Goal: Task Accomplishment & Management: Use online tool/utility

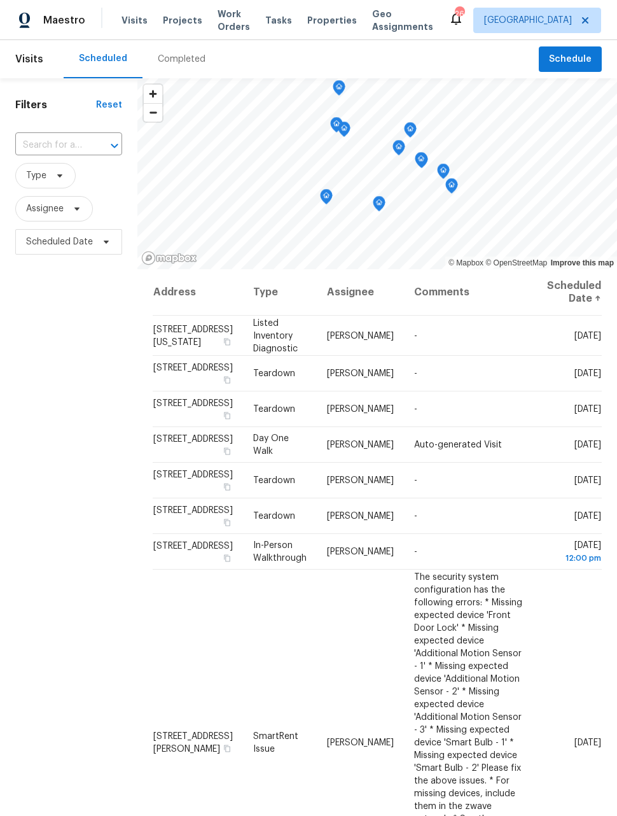
scroll to position [452, 0]
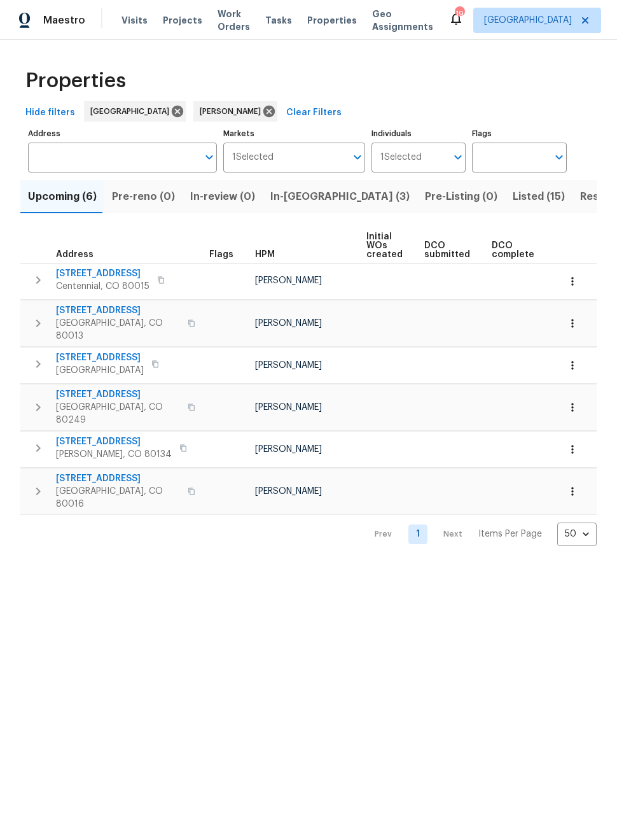
click at [277, 202] on span "In-reno (3)" at bounding box center [339, 197] width 139 height 18
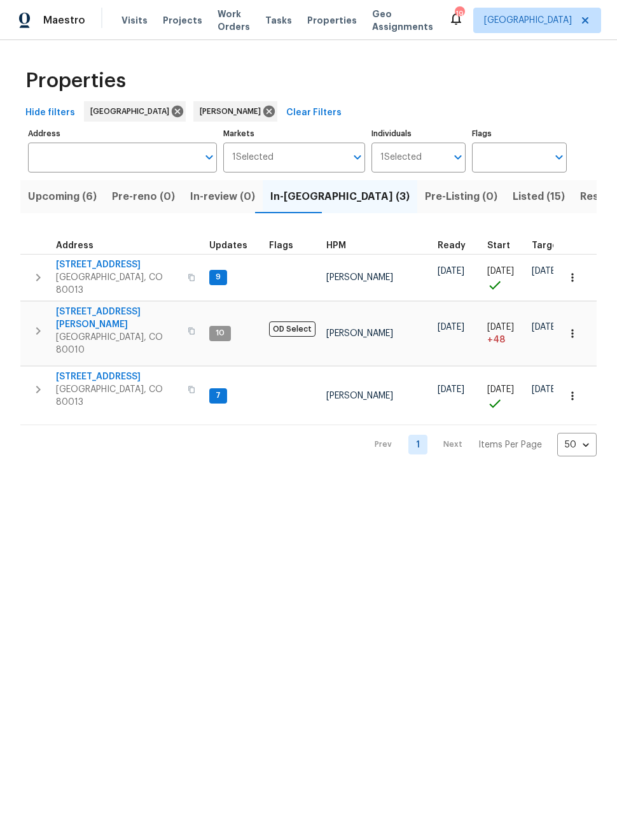
click at [576, 272] on icon "button" at bounding box center [572, 277] width 13 height 13
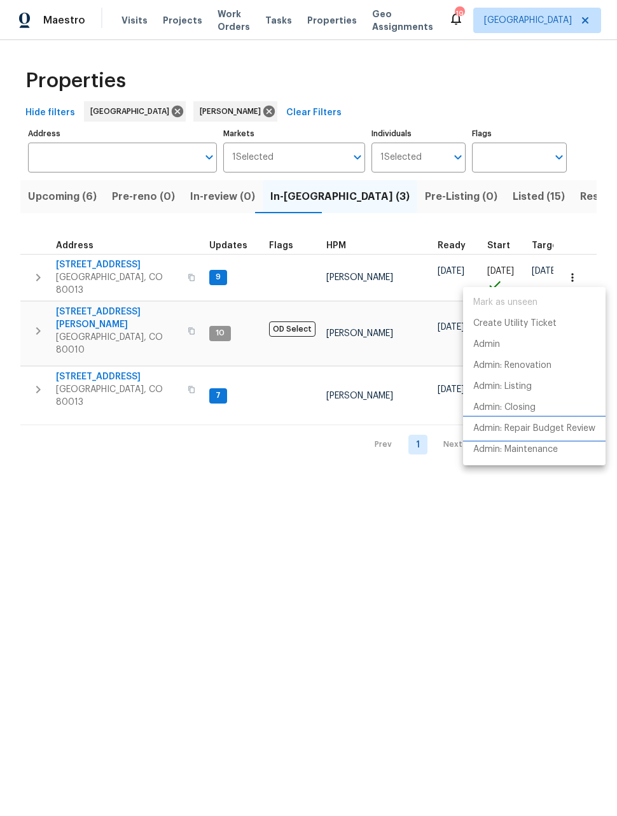
click at [571, 426] on p "Admin: Repair Budget Review" at bounding box center [534, 428] width 122 height 13
click at [70, 265] on div at bounding box center [308, 408] width 617 height 816
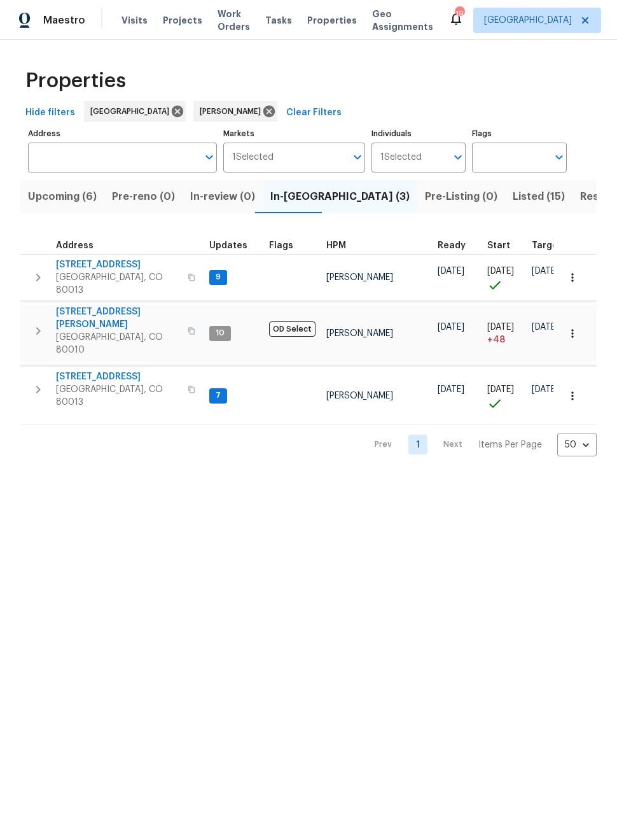
click at [74, 274] on span "Aurora, CO 80013" at bounding box center [118, 283] width 124 height 25
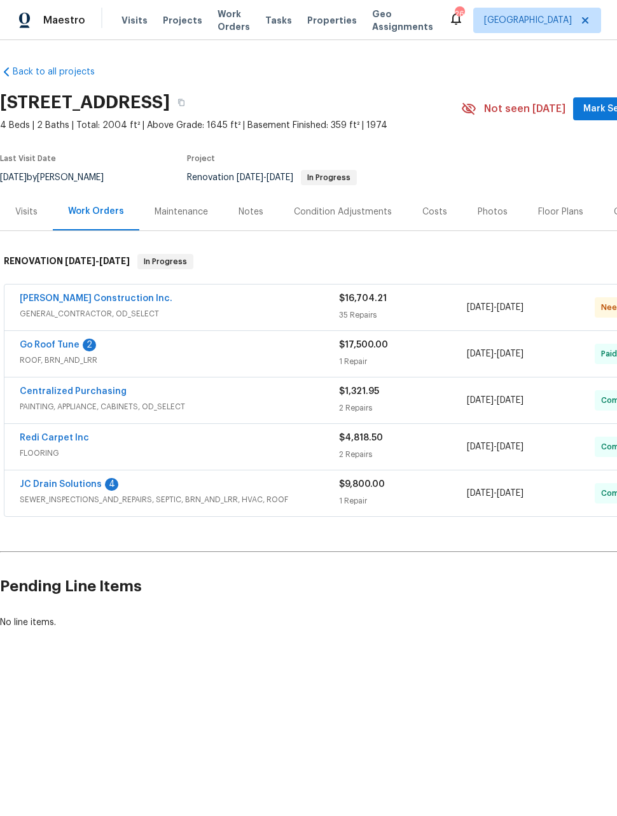
click at [496, 211] on div "Photos" at bounding box center [493, 211] width 30 height 13
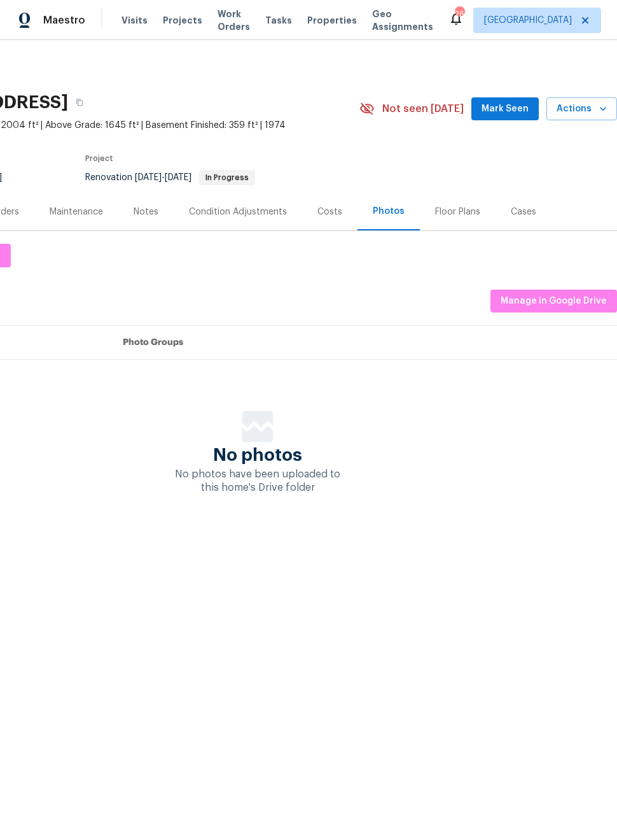
scroll to position [0, 102]
click at [573, 300] on span "Manage in Google Drive" at bounding box center [554, 301] width 106 height 16
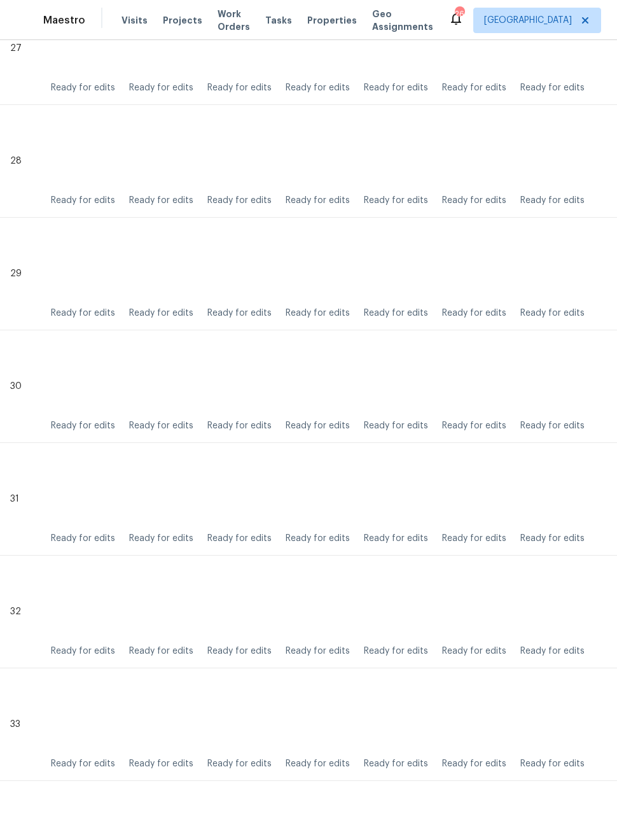
scroll to position [3407, 0]
